Goal: Task Accomplishment & Management: Use online tool/utility

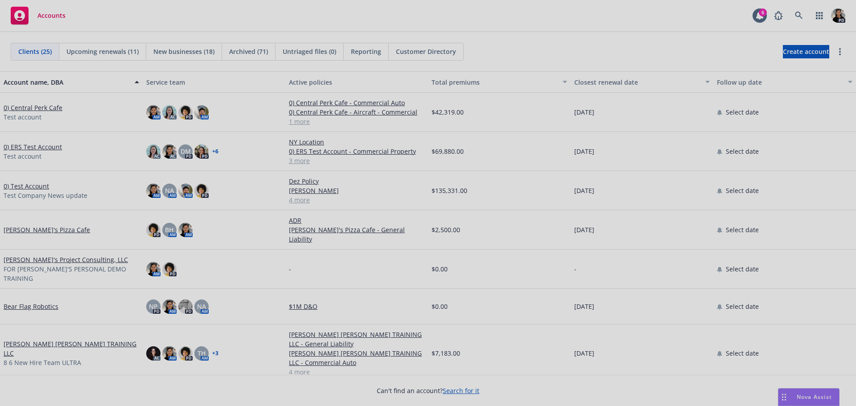
drag, startPoint x: 803, startPoint y: 10, endPoint x: 799, endPoint y: 15, distance: 6.7
click at [801, 13] on div at bounding box center [428, 203] width 856 height 406
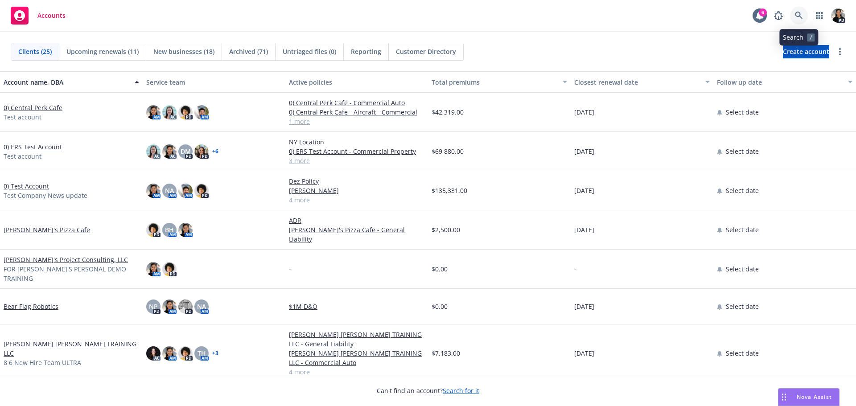
click at [798, 15] on icon at bounding box center [799, 16] width 8 height 8
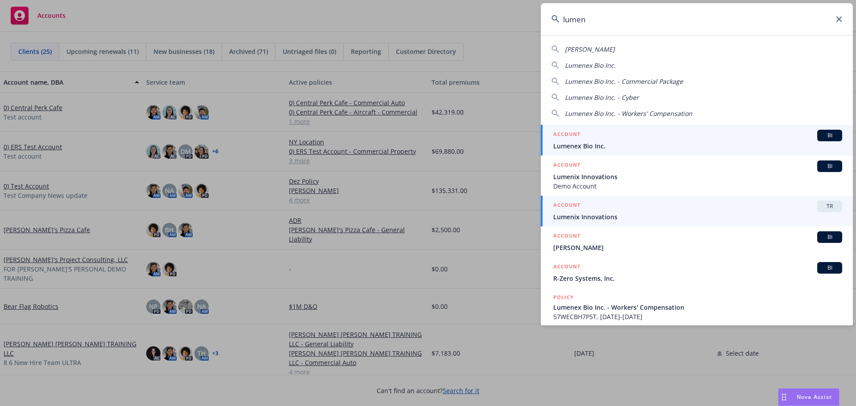
type input "lumen"
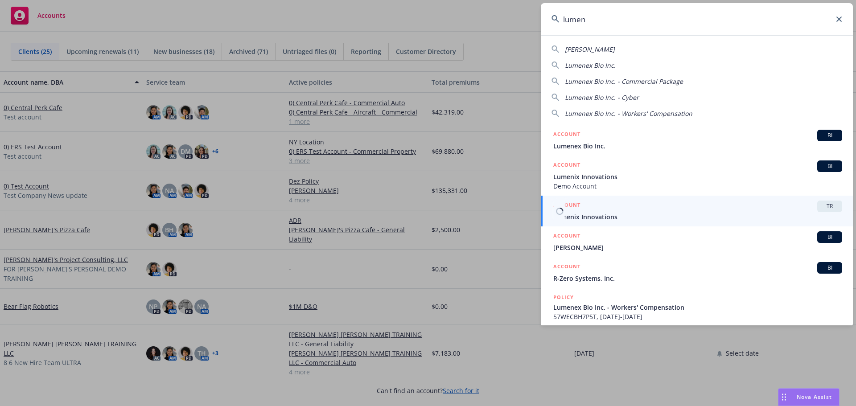
click at [696, 213] on span "Lumenix Innovations" at bounding box center [697, 216] width 289 height 9
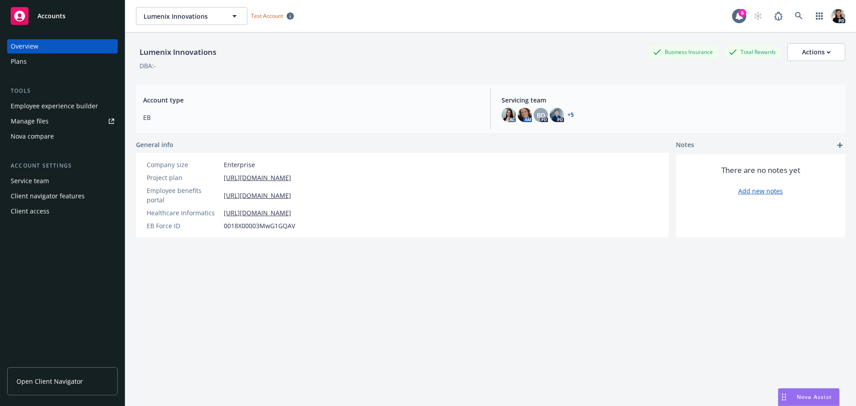
click at [87, 105] on div "Employee experience builder" at bounding box center [54, 106] width 87 height 14
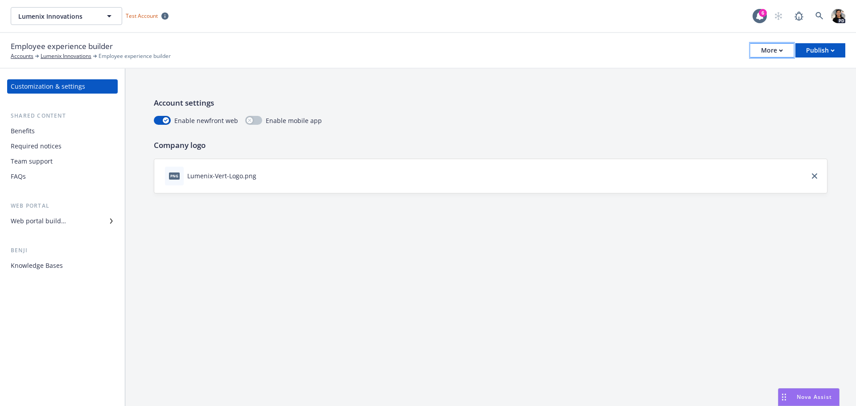
click at [782, 53] on div "More" at bounding box center [772, 50] width 22 height 13
click at [70, 266] on div "Knowledge Bases" at bounding box center [62, 266] width 103 height 14
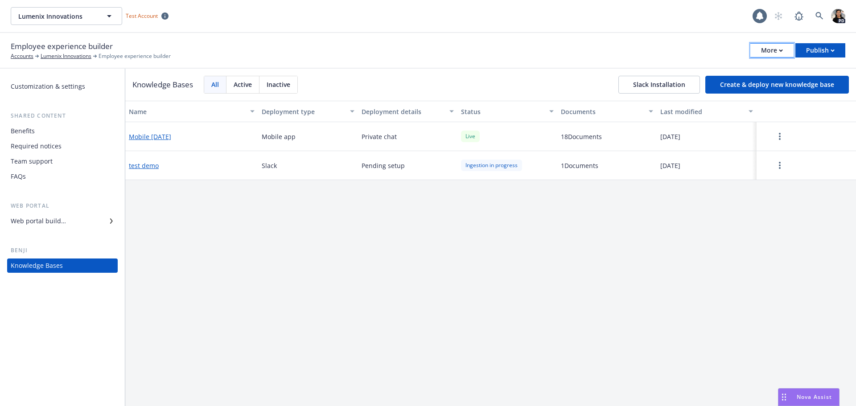
click at [777, 52] on div "More" at bounding box center [772, 50] width 22 height 13
click at [828, 52] on div "Publish" at bounding box center [820, 50] width 29 height 13
click at [677, 49] on div "Employee experience builder Accounts Lumenix Innovations Employee experience bu…" at bounding box center [428, 51] width 835 height 20
click at [829, 54] on div "Publish" at bounding box center [820, 50] width 29 height 13
click at [656, 48] on div "Employee experience builder Accounts Lumenix Innovations Employee experience bu…" at bounding box center [428, 51] width 835 height 20
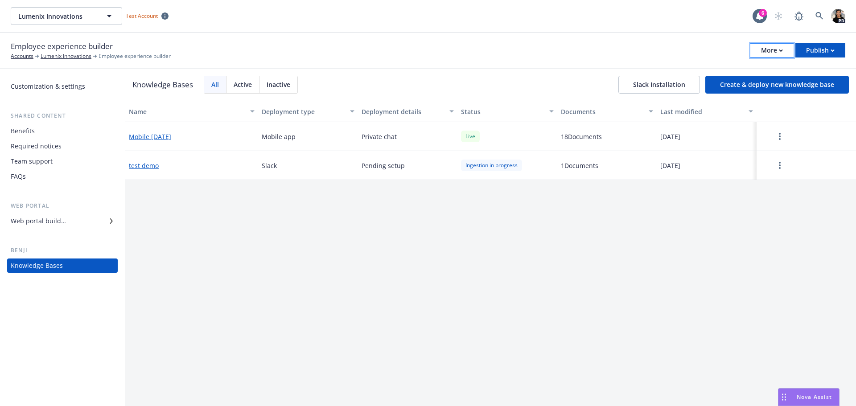
click at [774, 48] on div "More" at bounding box center [772, 50] width 22 height 13
click at [668, 48] on div "Employee experience builder Accounts Lumenix Innovations Employee experience bu…" at bounding box center [428, 51] width 835 height 20
click at [736, 85] on button "Create & deploy new knowledge base" at bounding box center [777, 85] width 144 height 18
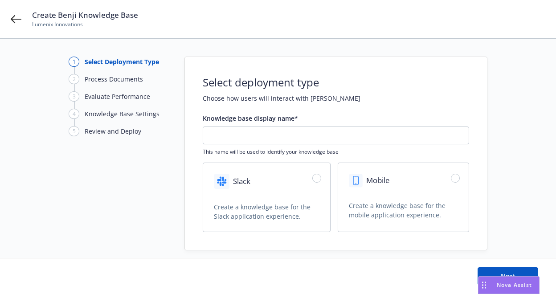
drag, startPoint x: 467, startPoint y: 290, endPoint x: 471, endPoint y: 293, distance: 5.4
click at [406, 294] on html "Create Benji Knowledge Base Lumenix Innovations 1 Select Deployment Type 2 Proc…" at bounding box center [278, 147] width 556 height 294
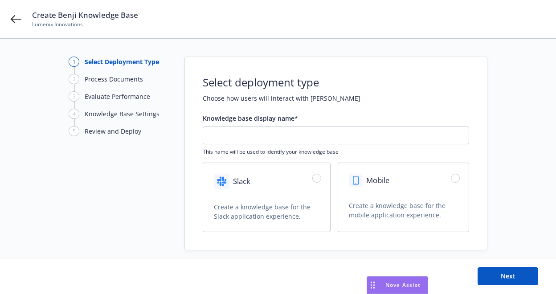
drag, startPoint x: 478, startPoint y: 285, endPoint x: 367, endPoint y: 287, distance: 111.5
click at [367, 287] on div "Drag to move" at bounding box center [372, 285] width 11 height 17
